Goal: Task Accomplishment & Management: Complete application form

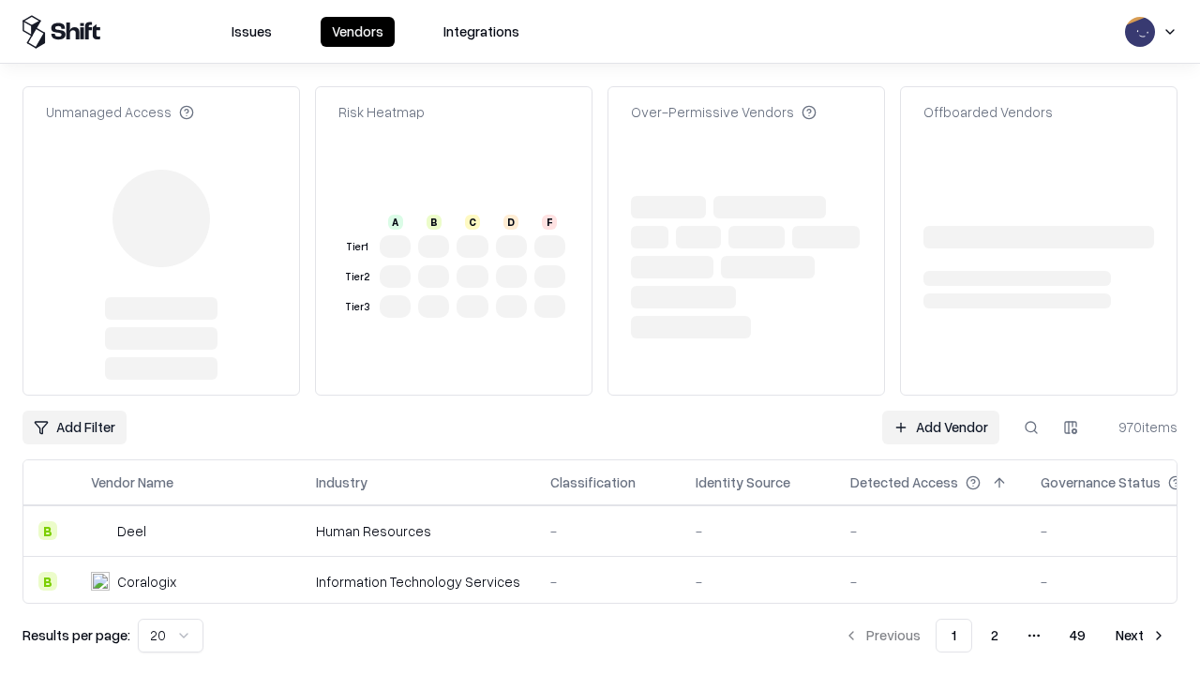
click at [941, 411] on link "Add Vendor" at bounding box center [940, 428] width 117 height 34
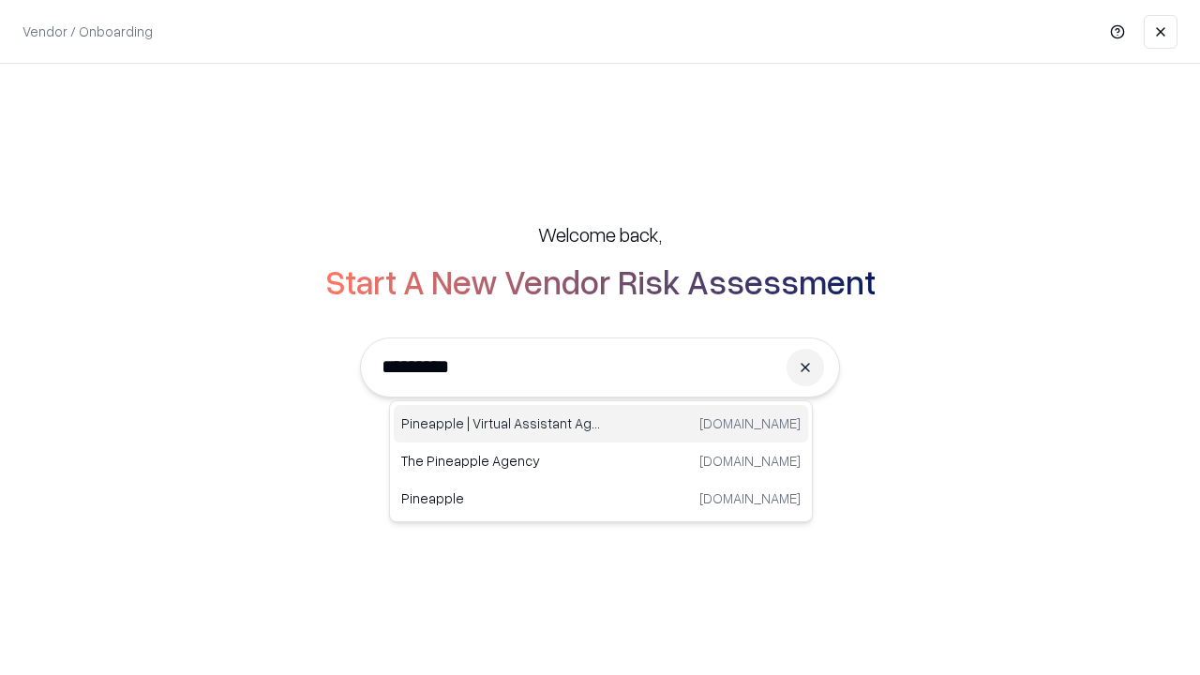
click at [601, 424] on div "Pineapple | Virtual Assistant Agency trypineapple.com" at bounding box center [601, 424] width 414 height 38
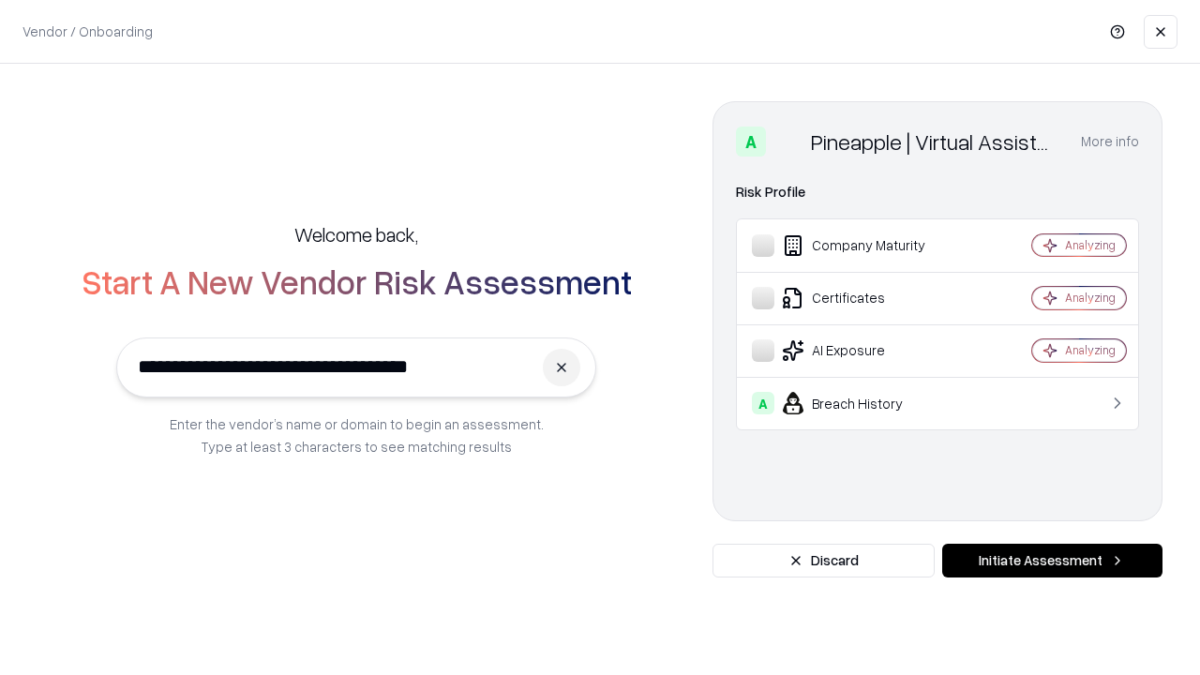
type input "**********"
click at [1052, 561] on button "Initiate Assessment" at bounding box center [1052, 561] width 220 height 34
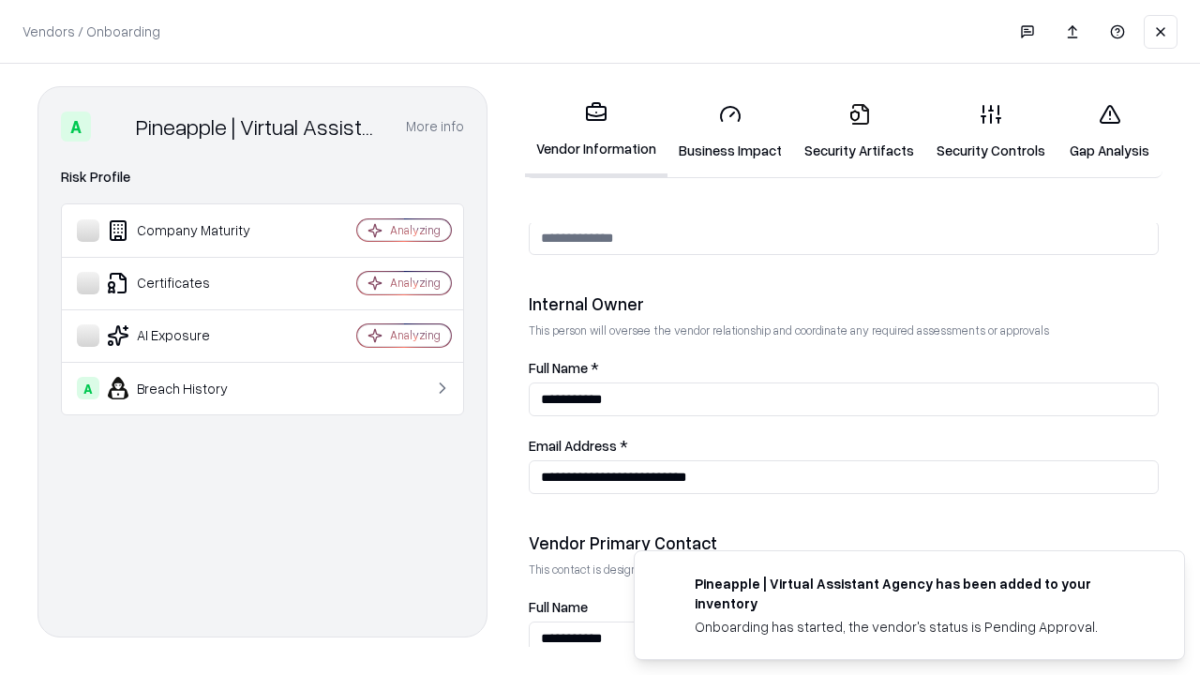
scroll to position [971, 0]
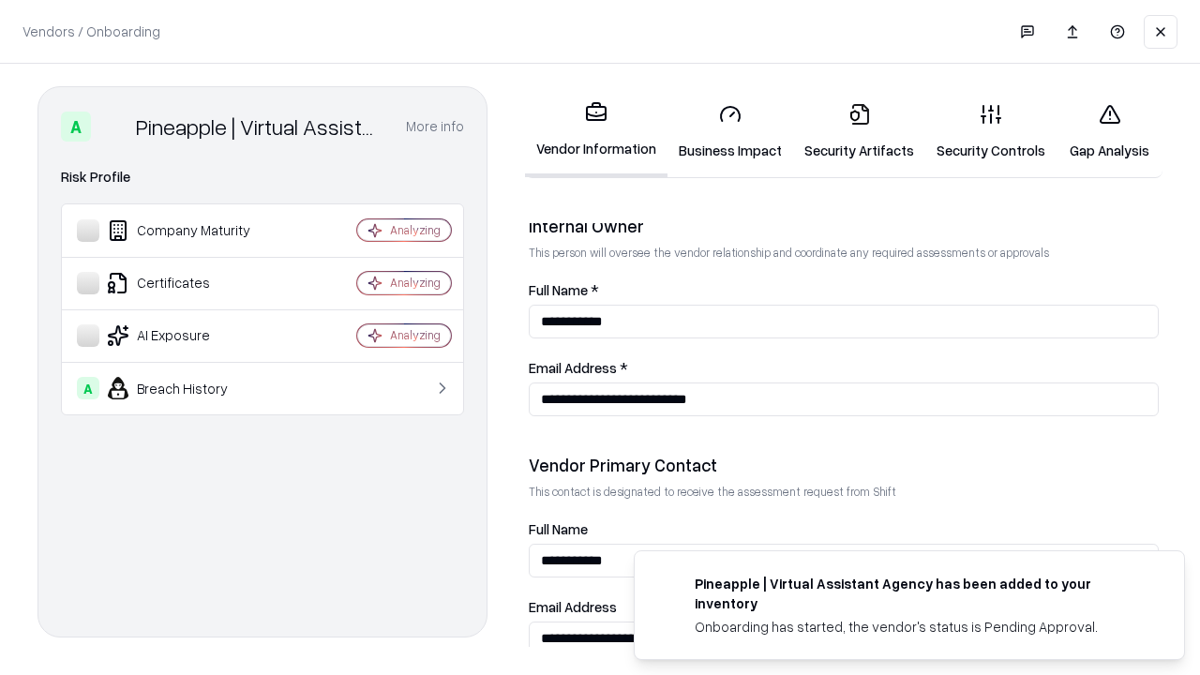
click at [730, 131] on link "Business Impact" at bounding box center [731, 131] width 126 height 87
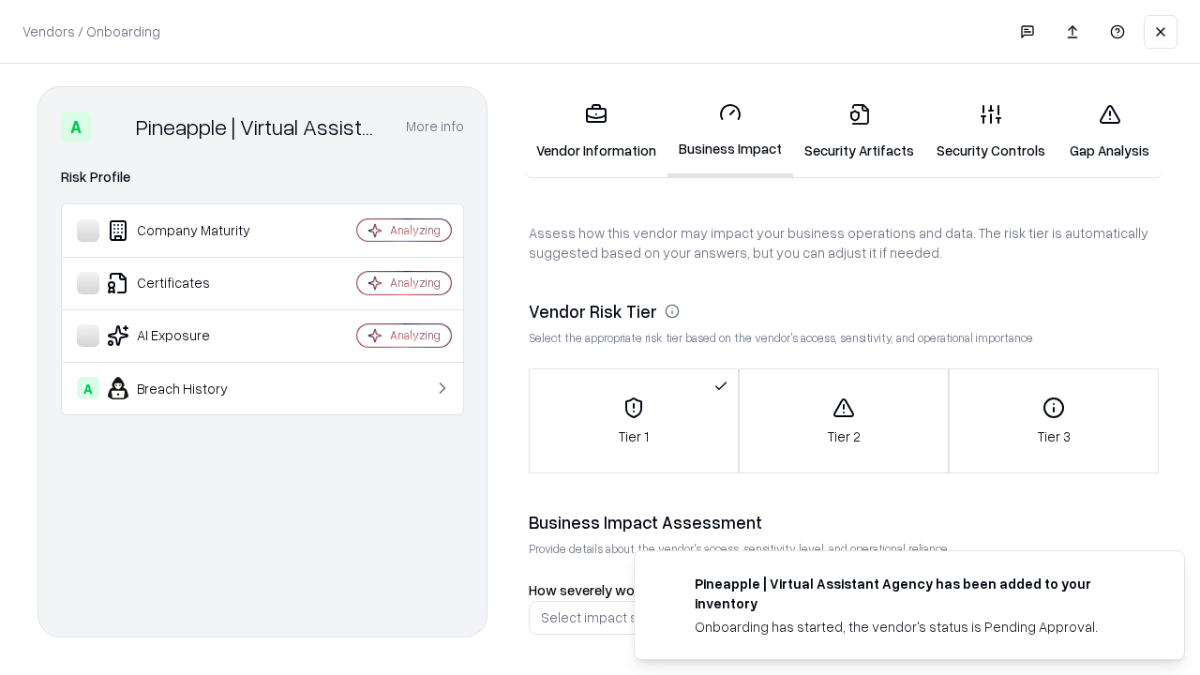
click at [859, 131] on link "Security Artifacts" at bounding box center [859, 131] width 132 height 87
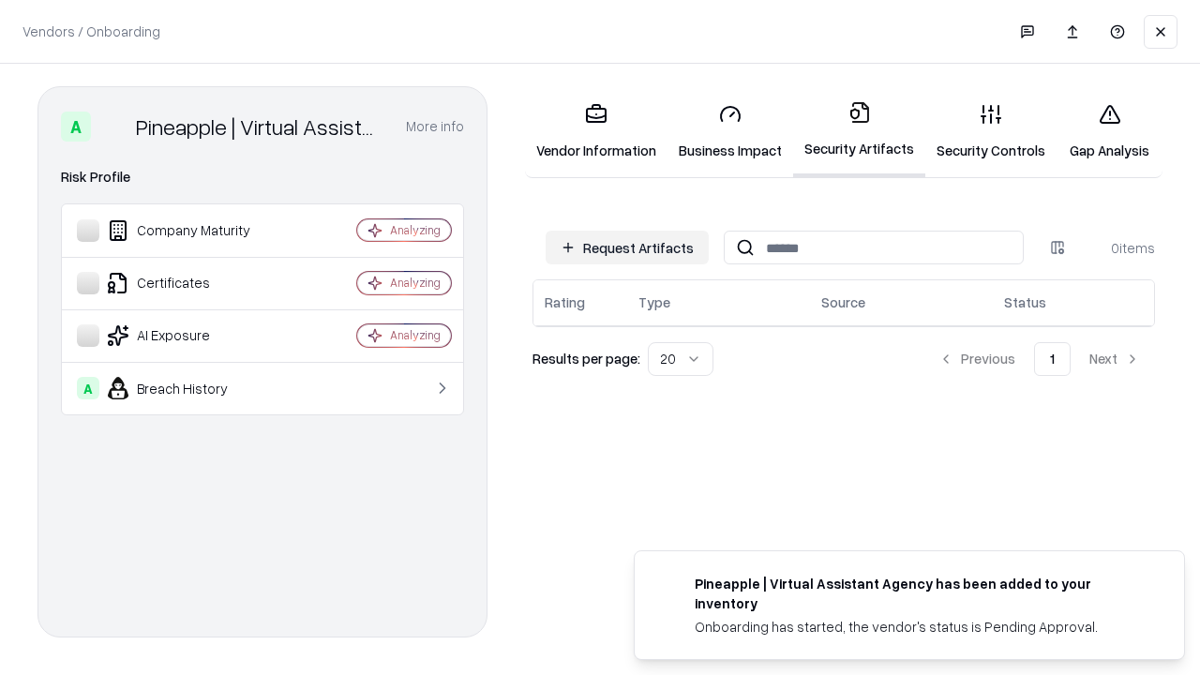
click at [627, 248] on button "Request Artifacts" at bounding box center [627, 248] width 163 height 34
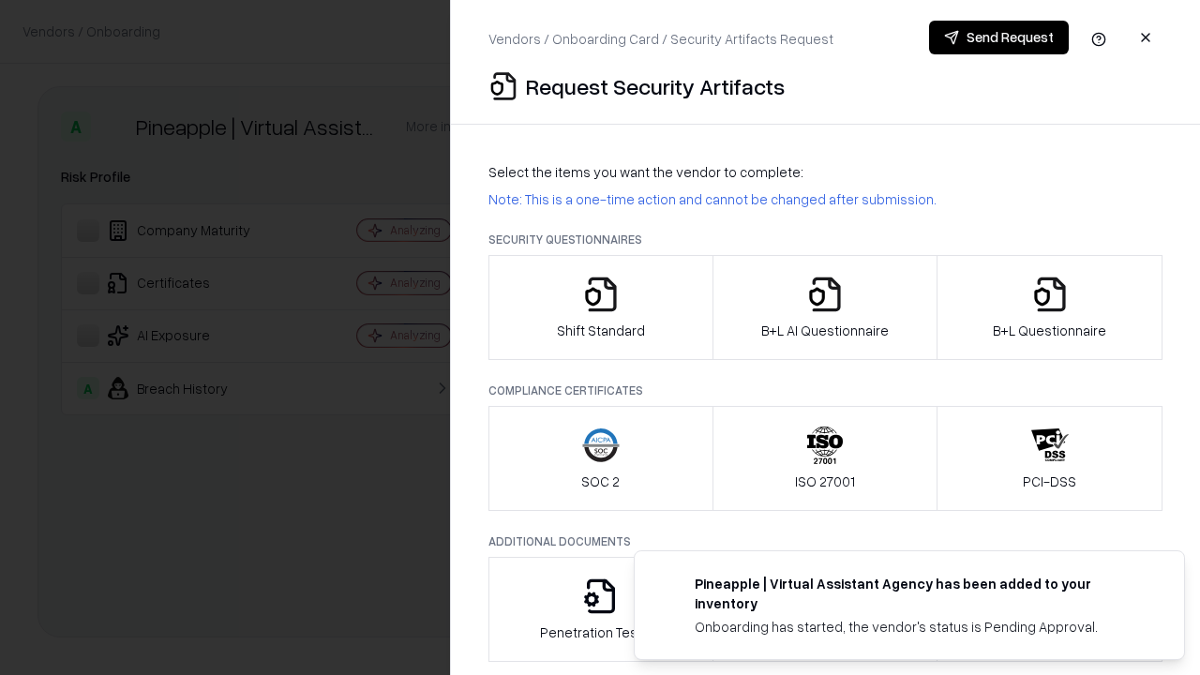
click at [600, 308] on icon "button" at bounding box center [601, 295] width 38 height 38
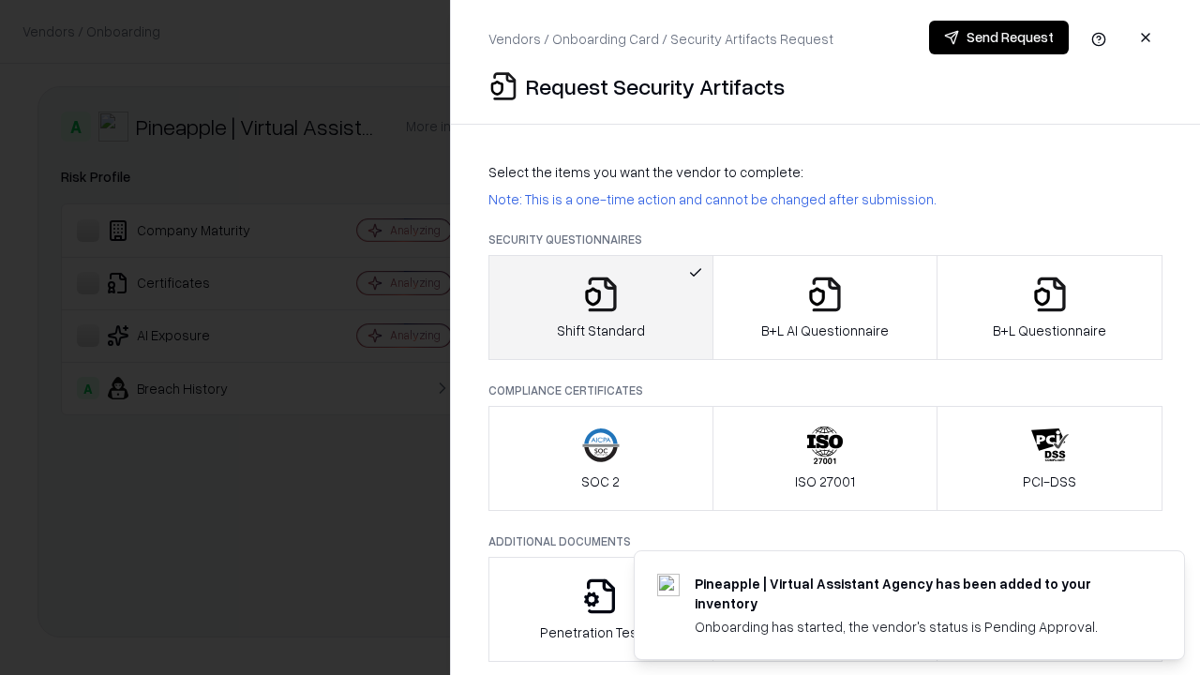
click at [999, 38] on button "Send Request" at bounding box center [999, 38] width 140 height 34
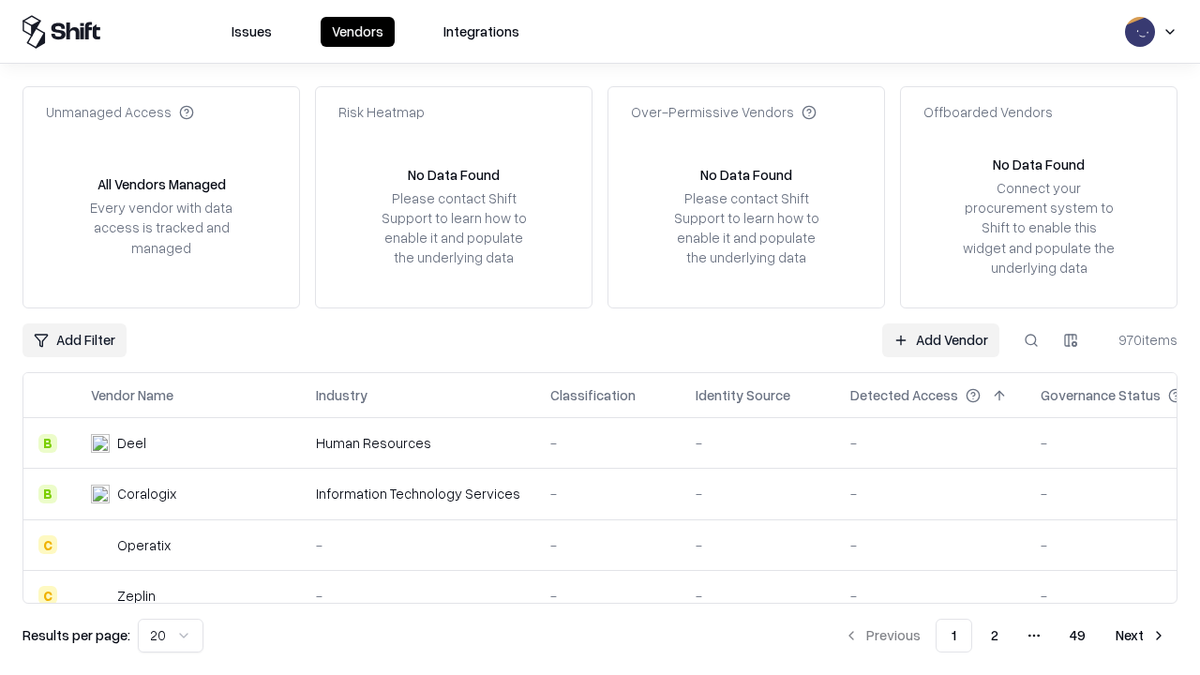
click at [1031, 339] on button at bounding box center [1032, 341] width 34 height 34
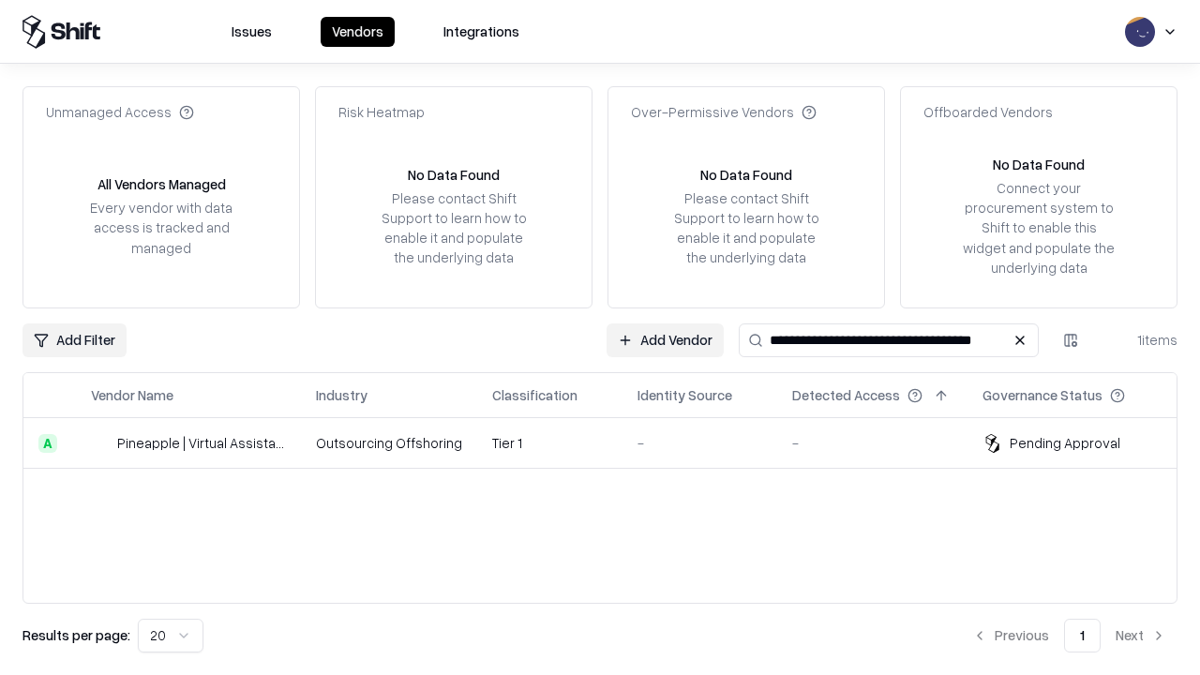
type input "**********"
click at [611, 443] on td "Tier 1" at bounding box center [549, 443] width 145 height 51
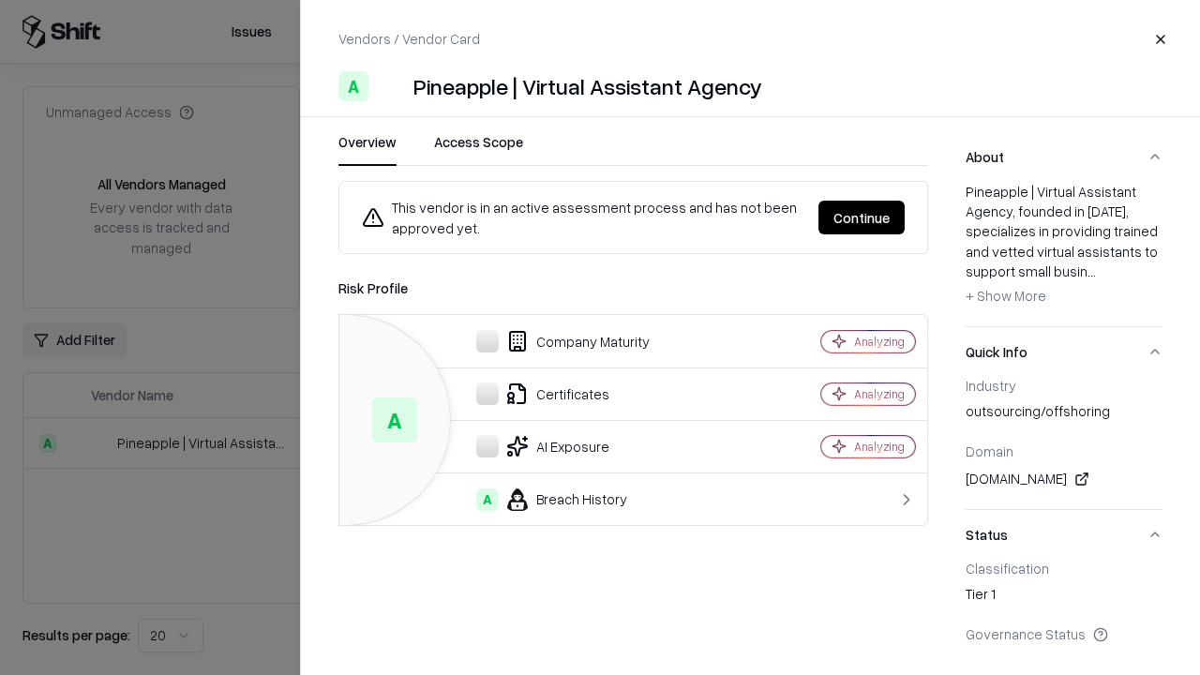
click at [862, 218] on button "Continue" at bounding box center [862, 218] width 86 height 34
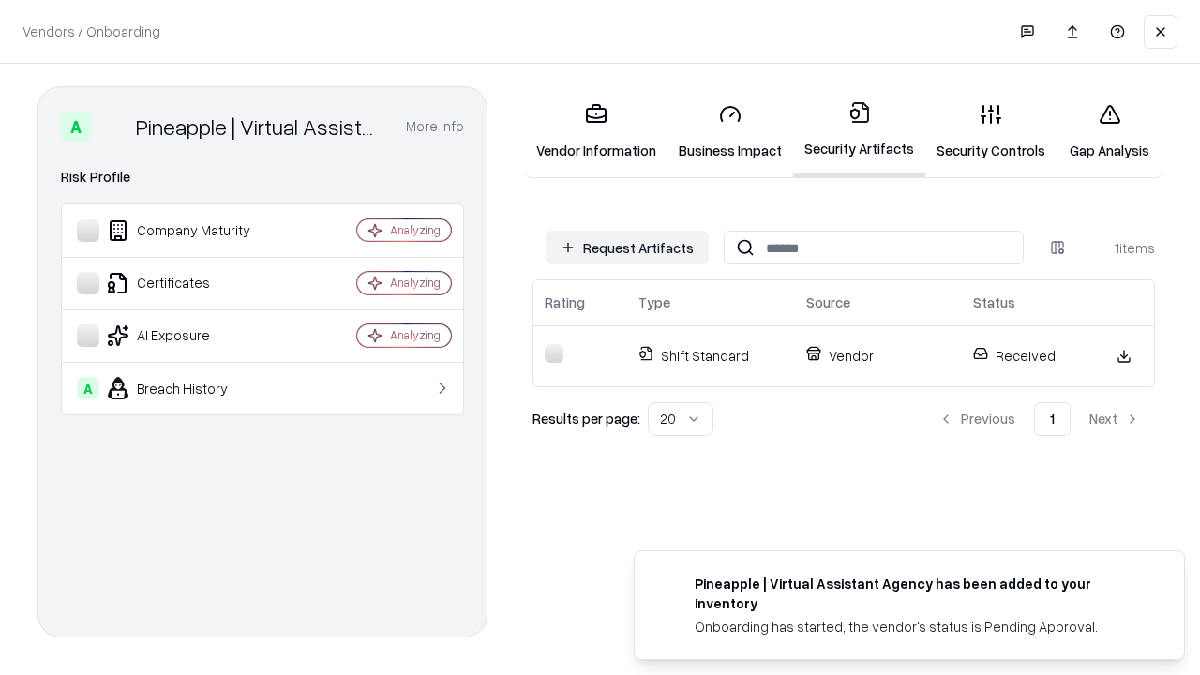
click at [991, 131] on link "Security Controls" at bounding box center [991, 131] width 131 height 87
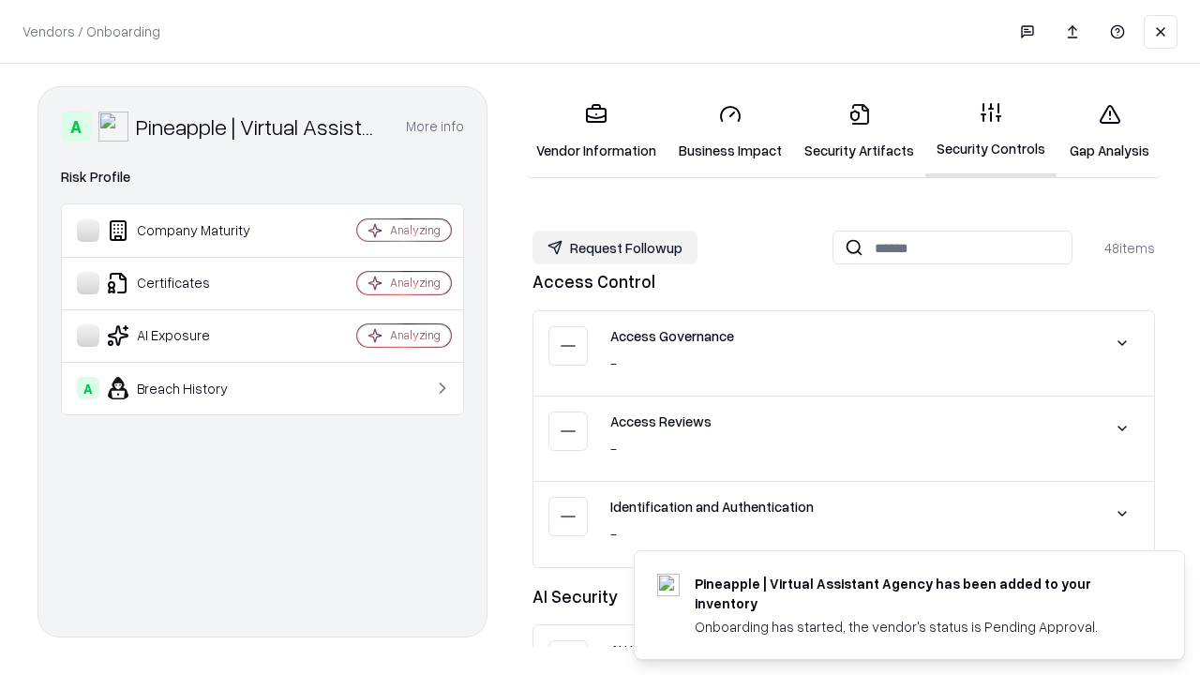
click at [615, 248] on button "Request Followup" at bounding box center [615, 248] width 165 height 34
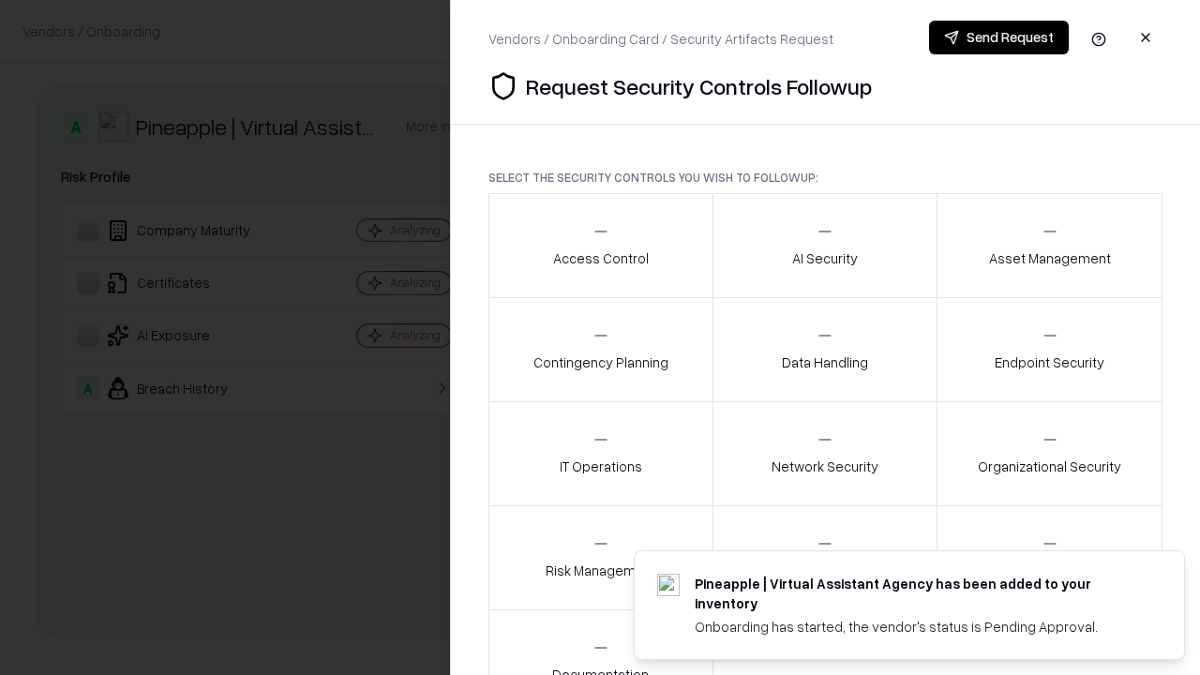
click at [600, 246] on div "Access Control" at bounding box center [601, 245] width 96 height 46
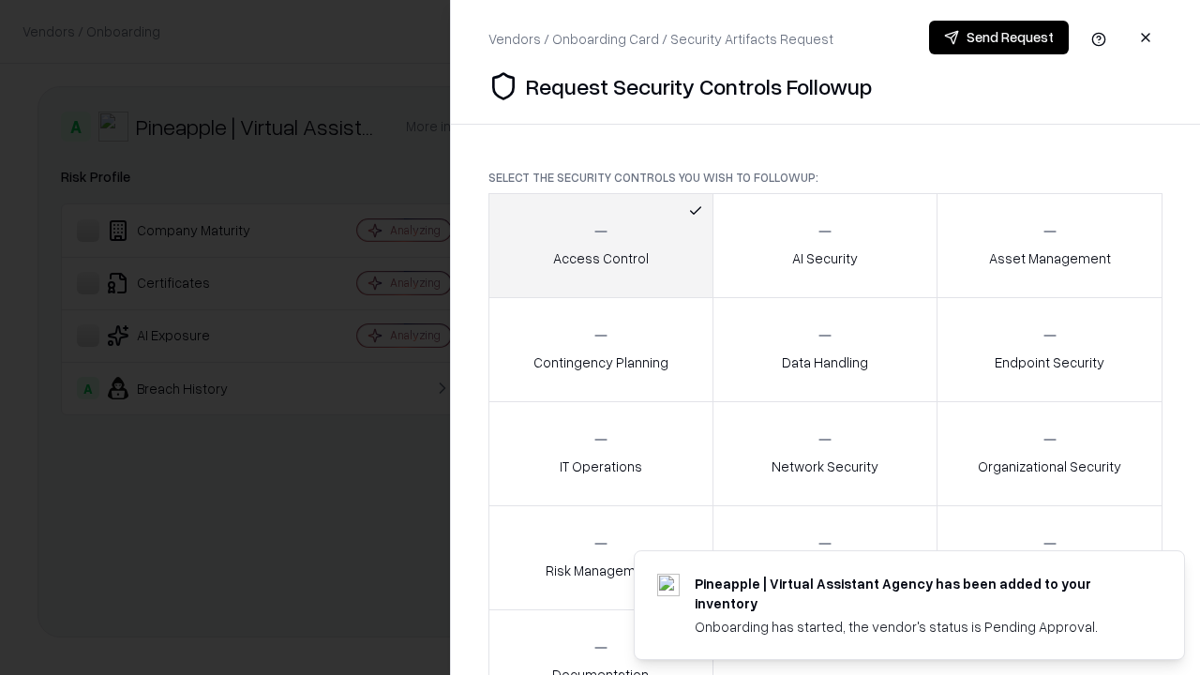
click at [999, 38] on button "Send Request" at bounding box center [999, 38] width 140 height 34
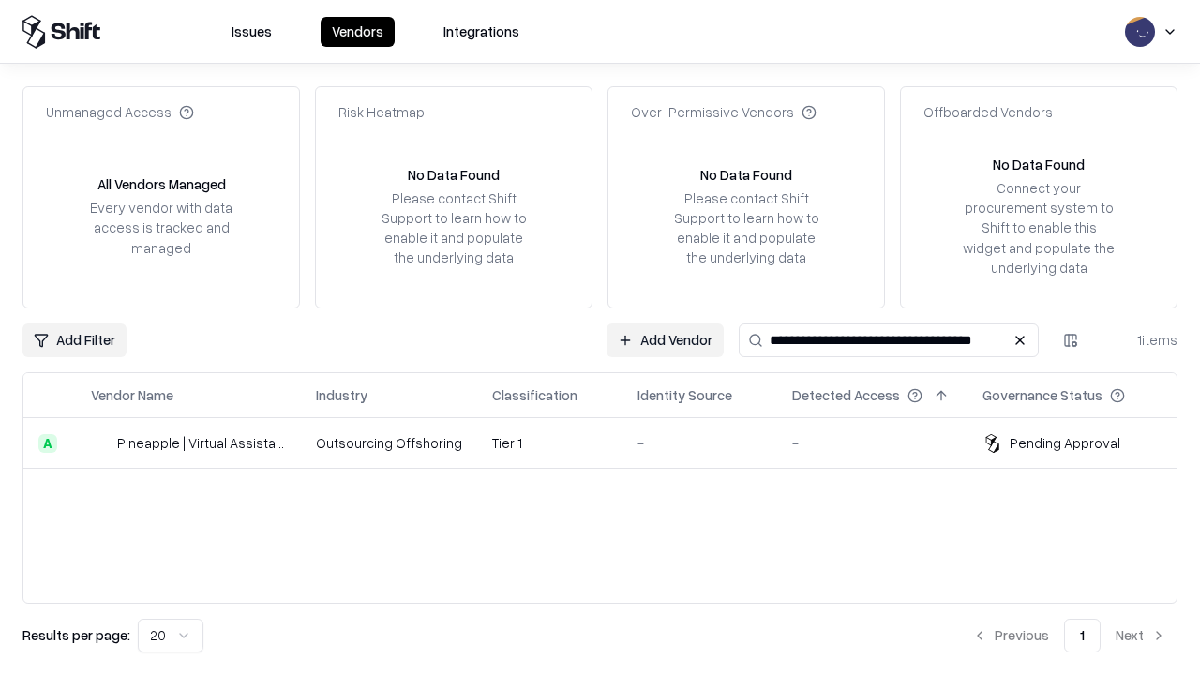
type input "**********"
click at [611, 443] on td "Tier 1" at bounding box center [549, 443] width 145 height 51
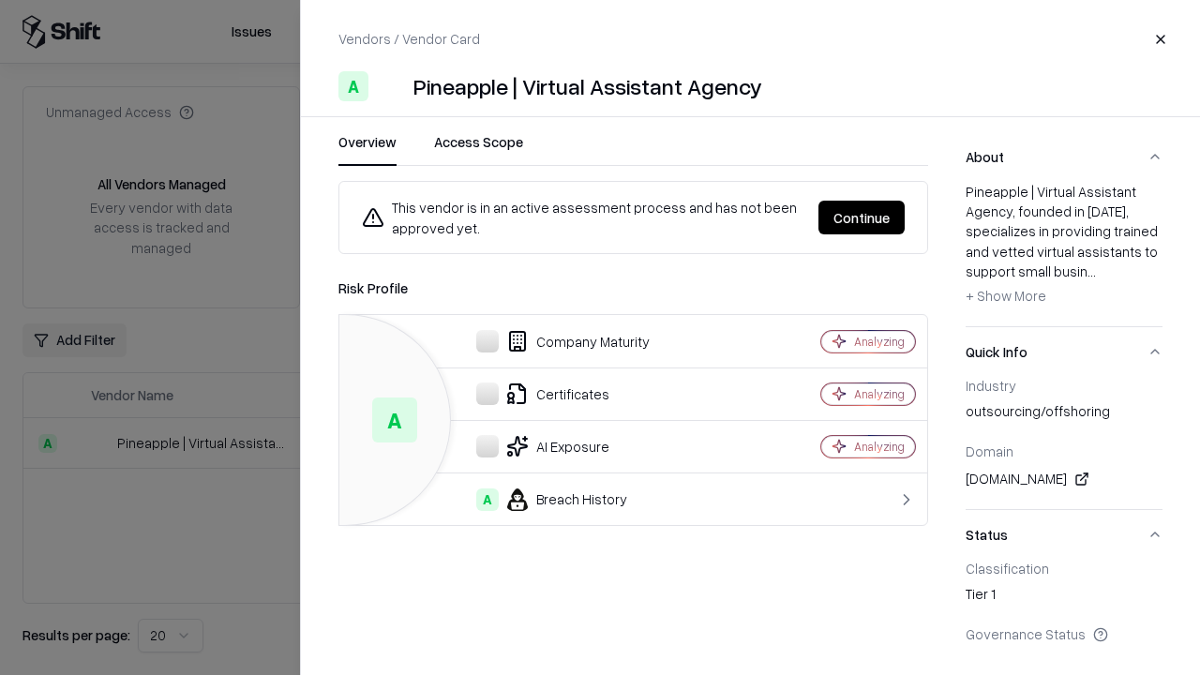
click at [862, 218] on button "Continue" at bounding box center [862, 218] width 86 height 34
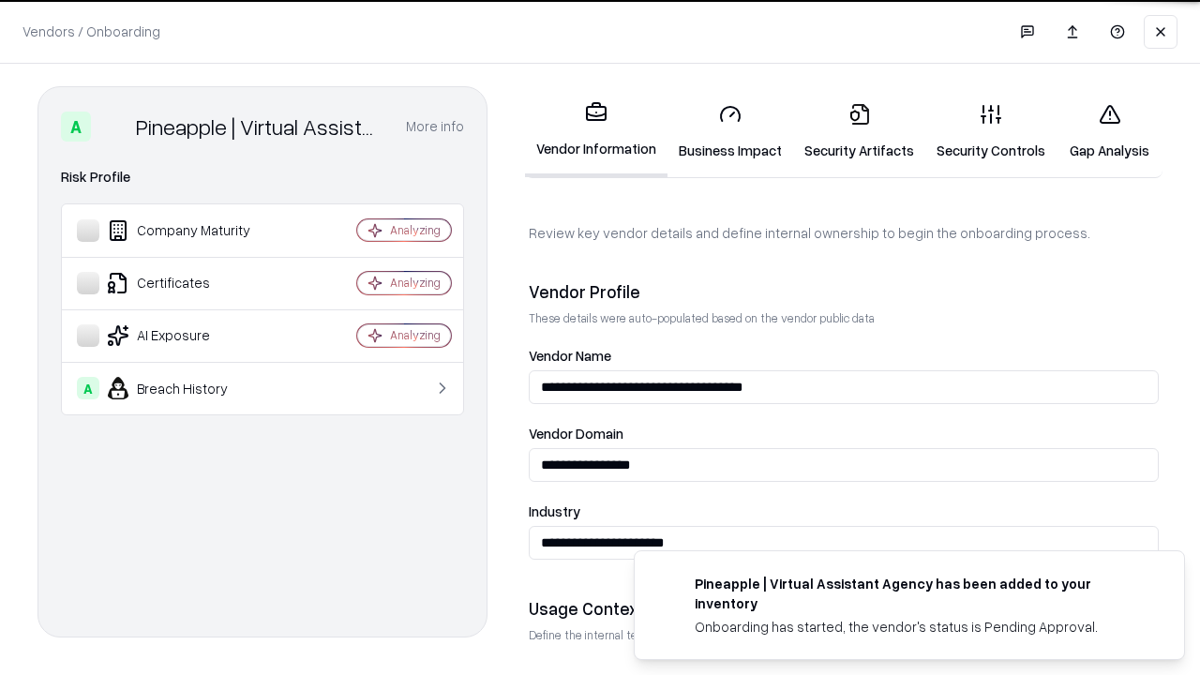
click at [1109, 131] on link "Gap Analysis" at bounding box center [1110, 131] width 106 height 87
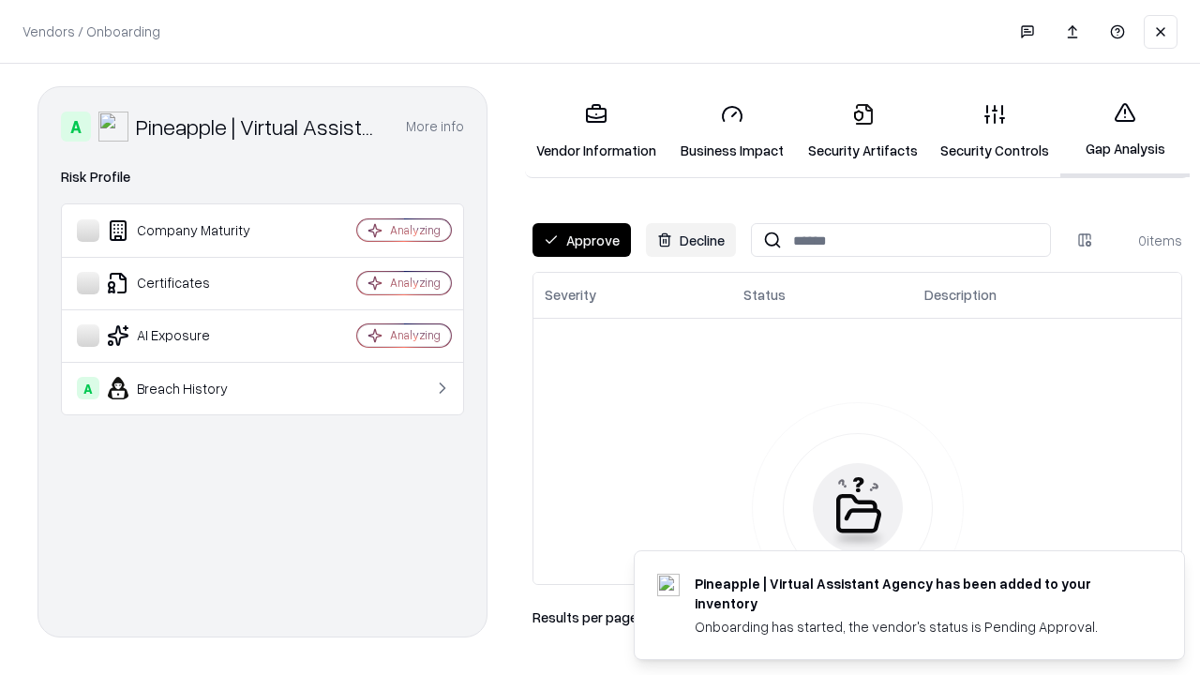
click at [581, 240] on button "Approve" at bounding box center [582, 240] width 98 height 34
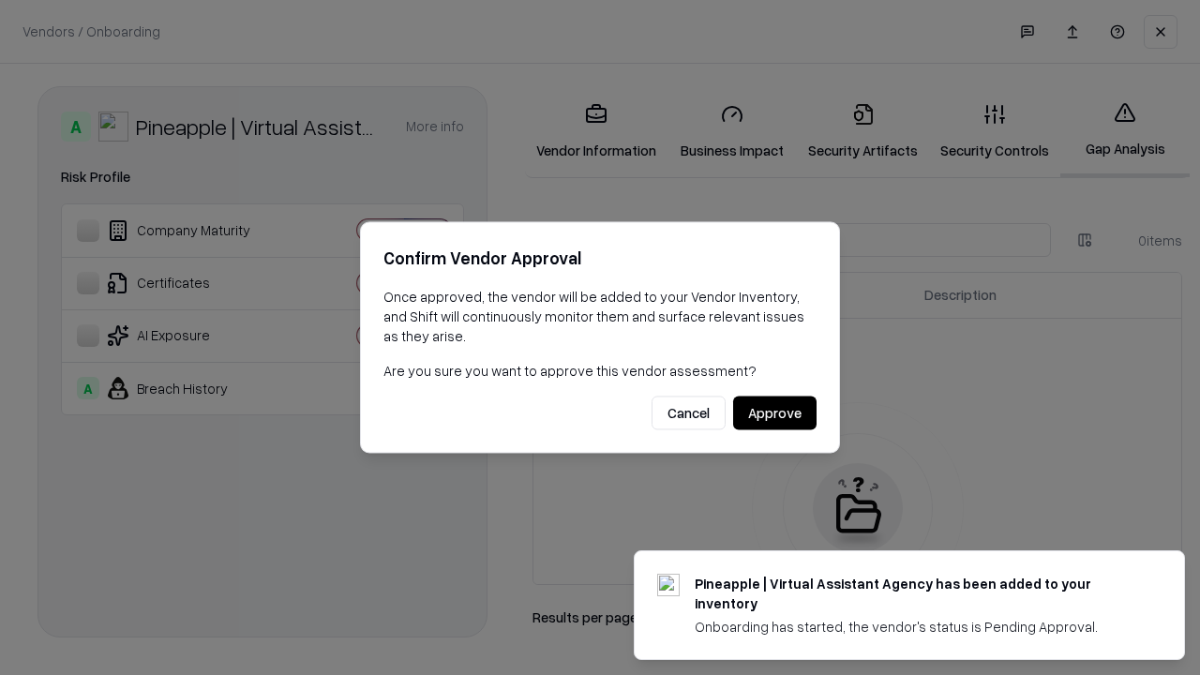
click at [775, 413] on button "Approve" at bounding box center [774, 414] width 83 height 34
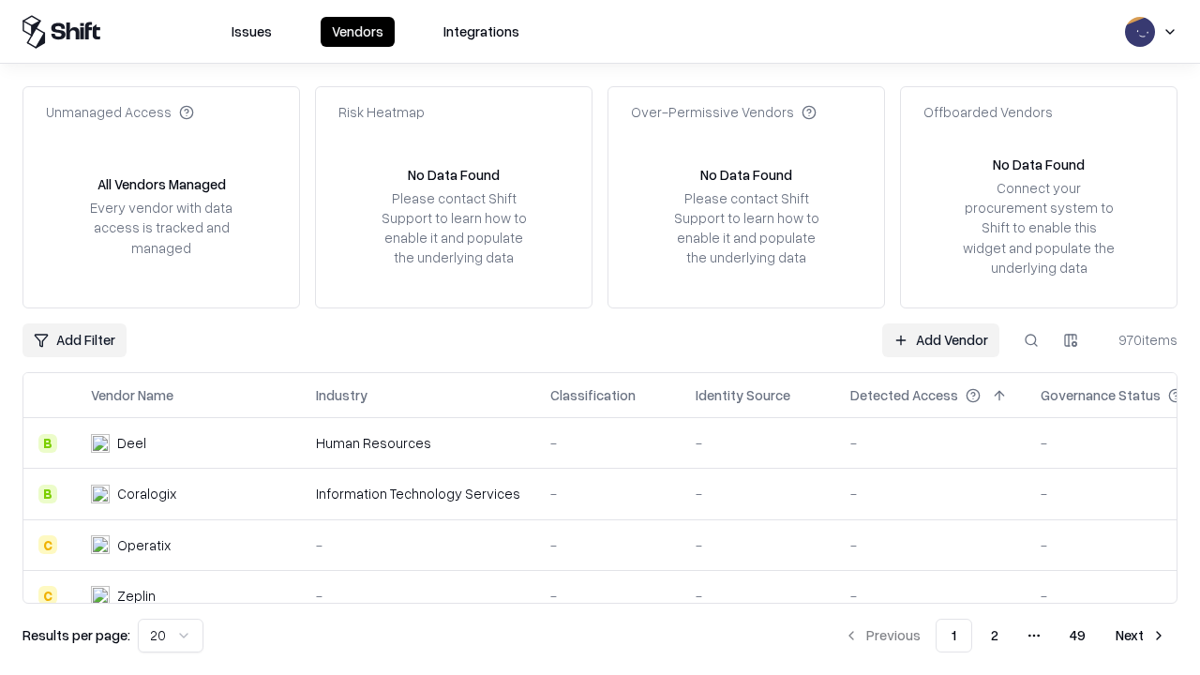
type input "**********"
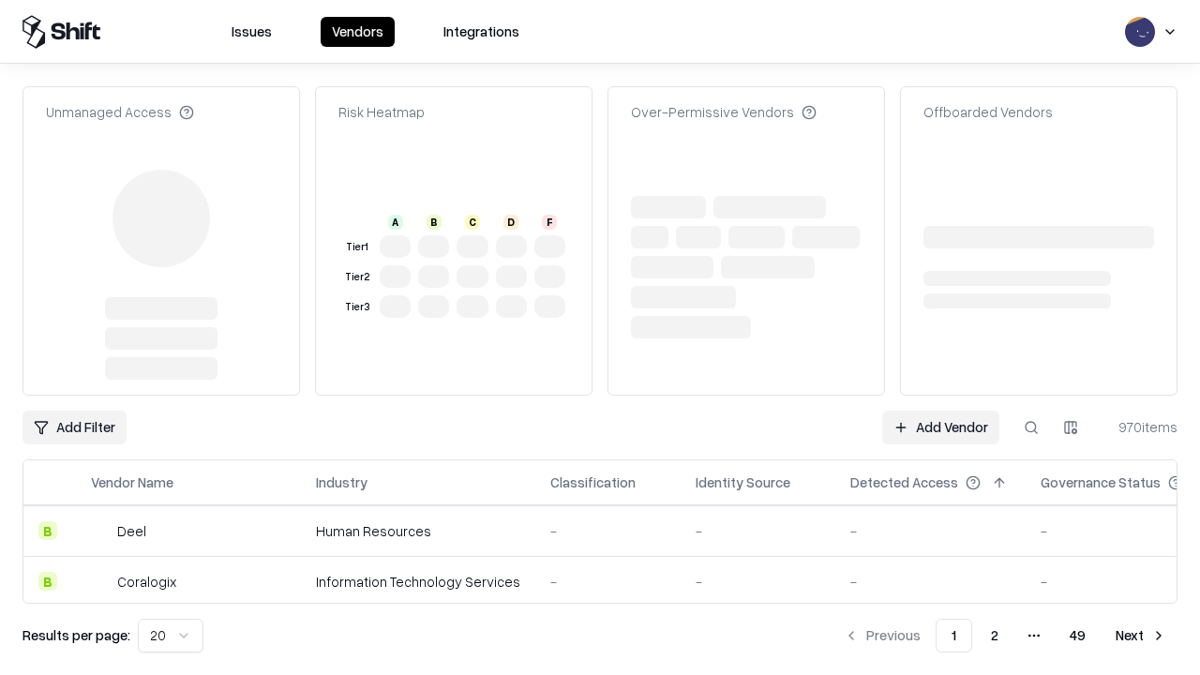
click at [941, 411] on link "Add Vendor" at bounding box center [940, 428] width 117 height 34
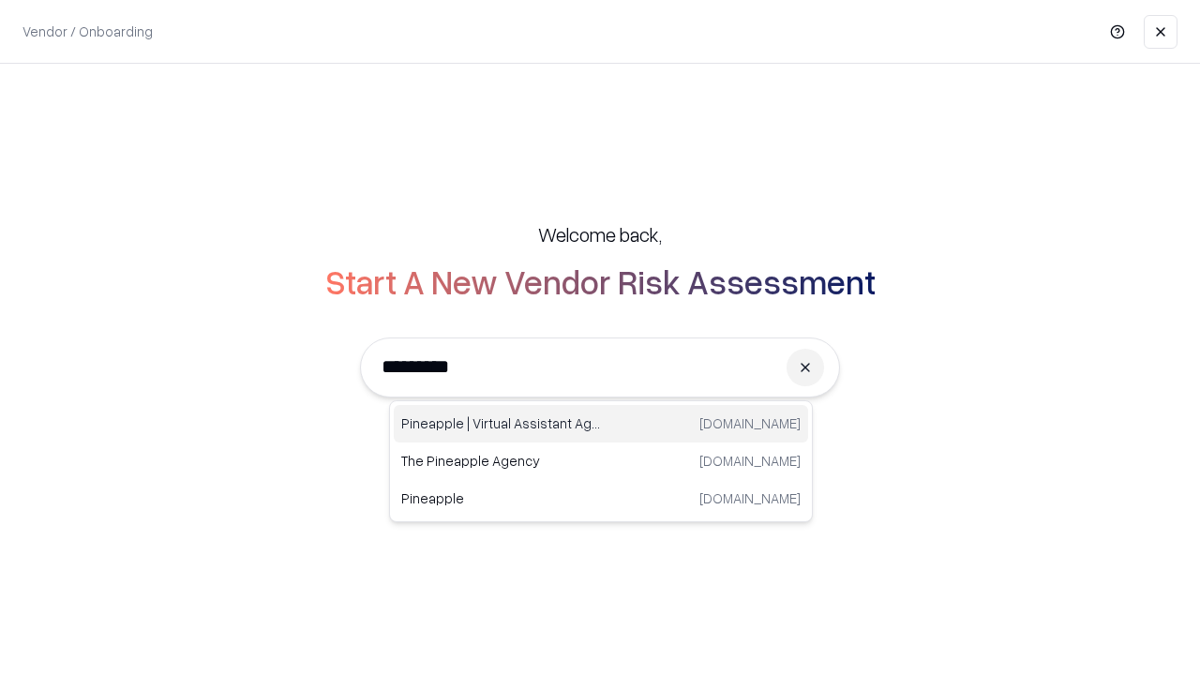
click at [601, 424] on div "Pineapple | Virtual Assistant Agency trypineapple.com" at bounding box center [601, 424] width 414 height 38
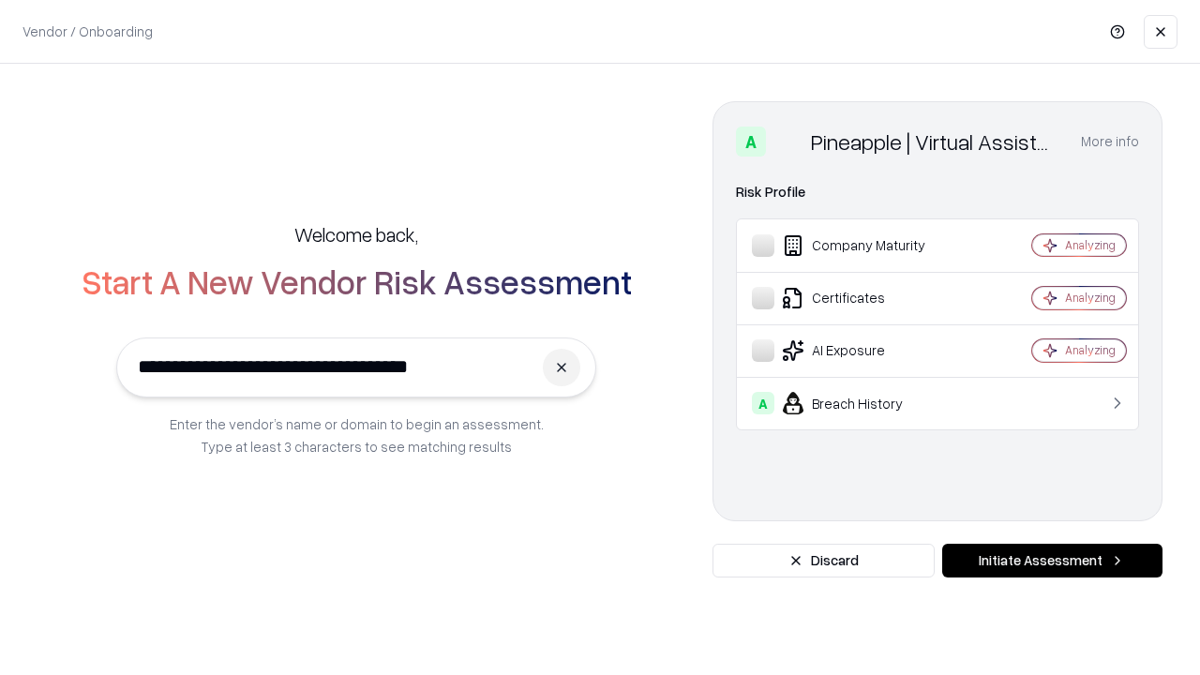
type input "**********"
click at [1052, 561] on button "Initiate Assessment" at bounding box center [1052, 561] width 220 height 34
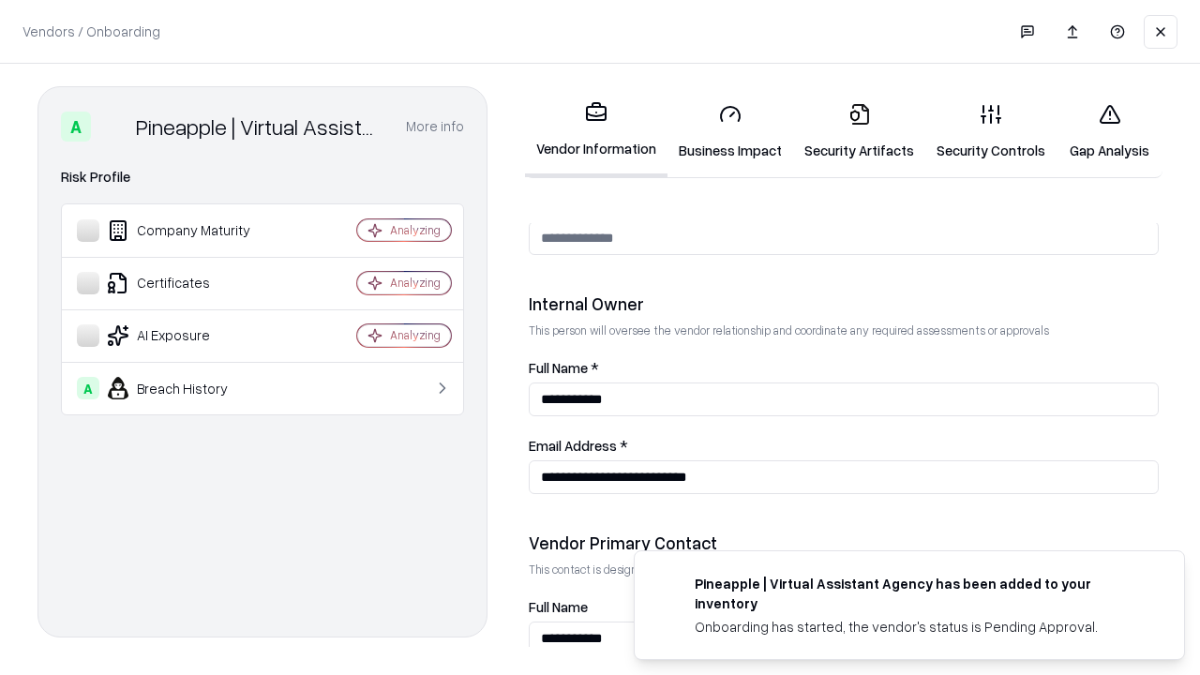
scroll to position [971, 0]
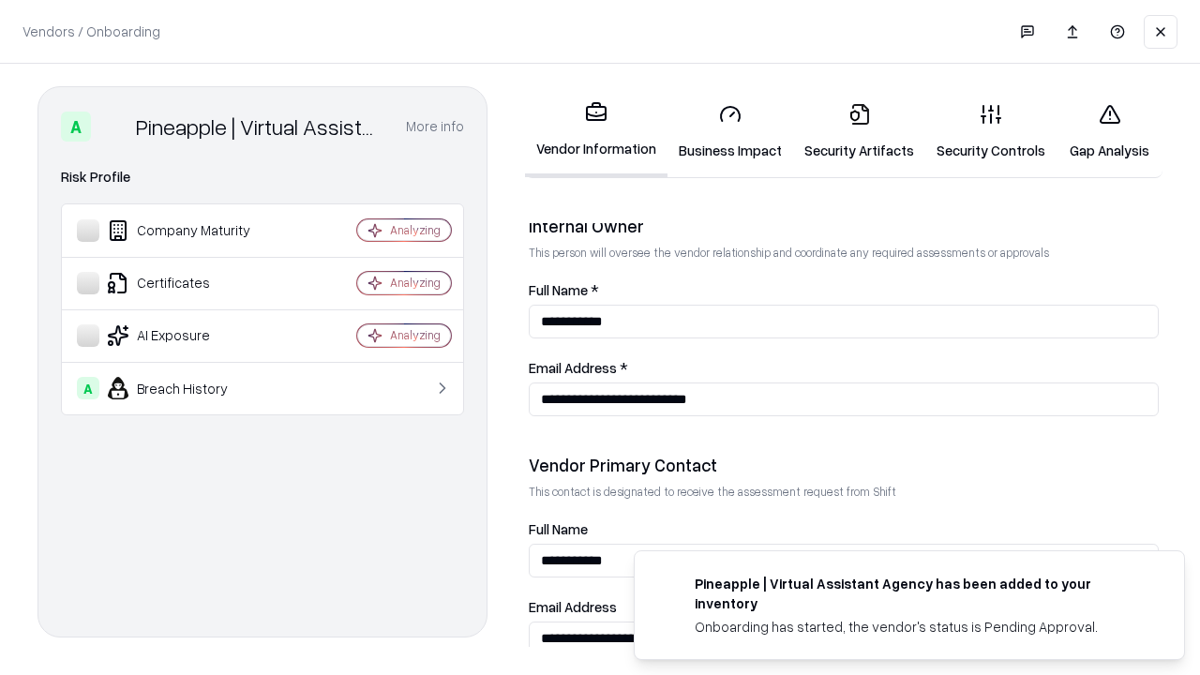
click at [1109, 131] on link "Gap Analysis" at bounding box center [1110, 131] width 106 height 87
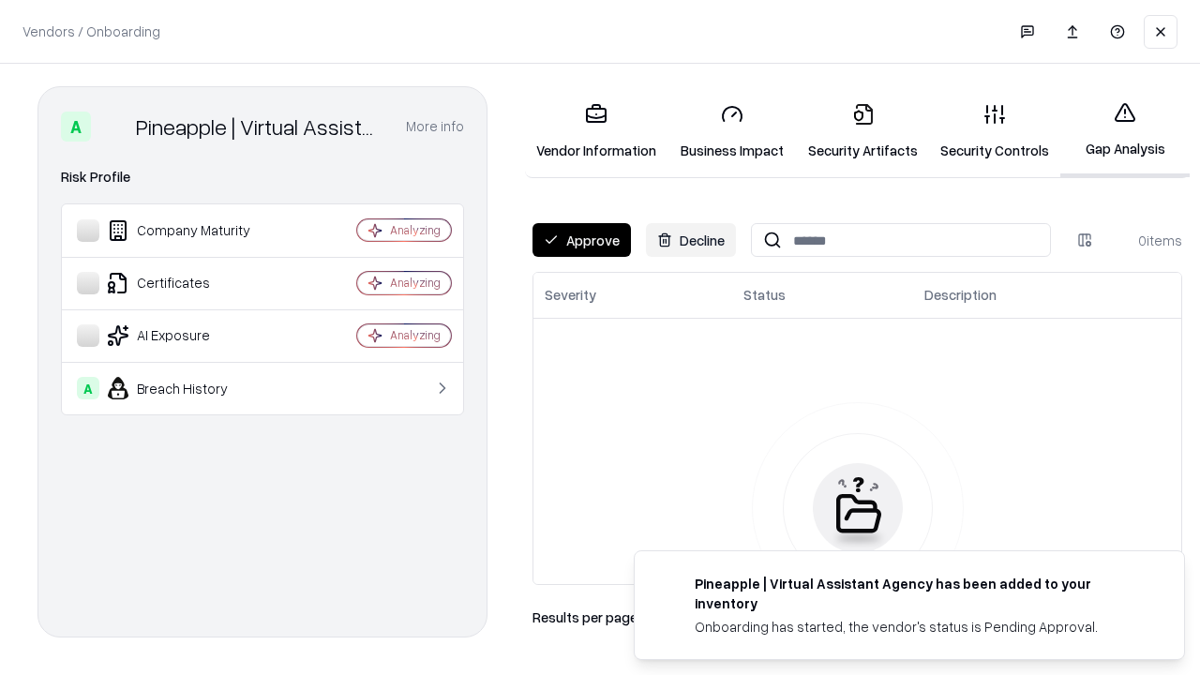
click at [581, 240] on button "Approve" at bounding box center [582, 240] width 98 height 34
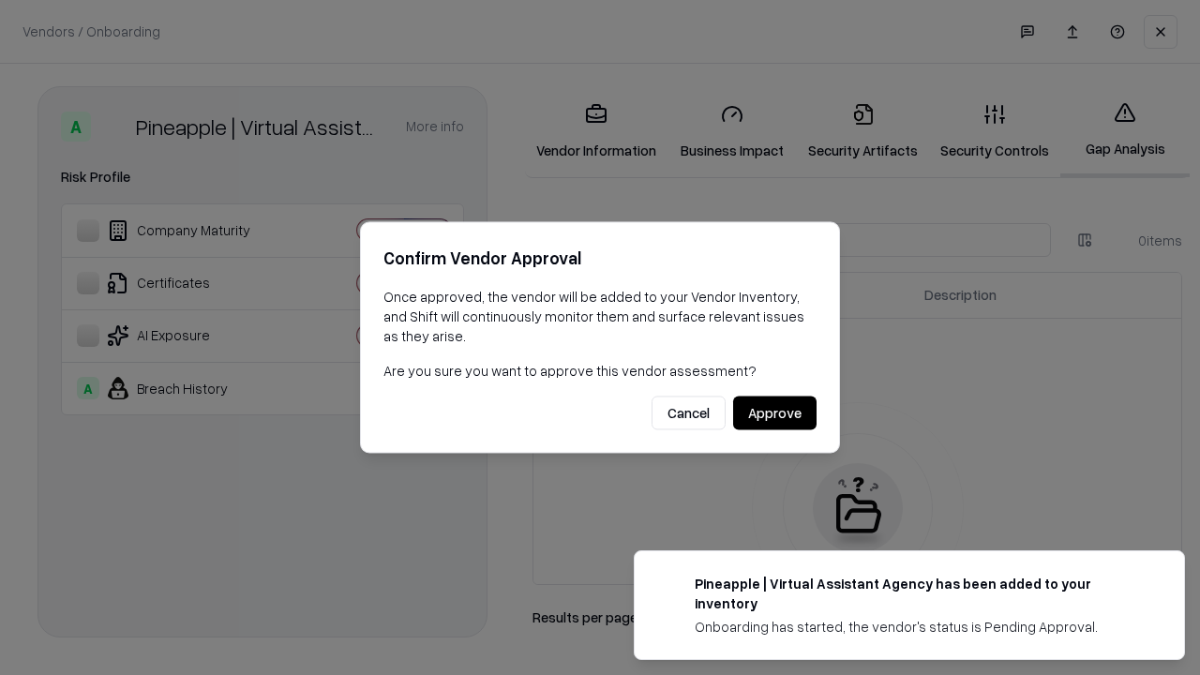
click at [775, 413] on button "Approve" at bounding box center [774, 414] width 83 height 34
